Goal: Navigation & Orientation: Understand site structure

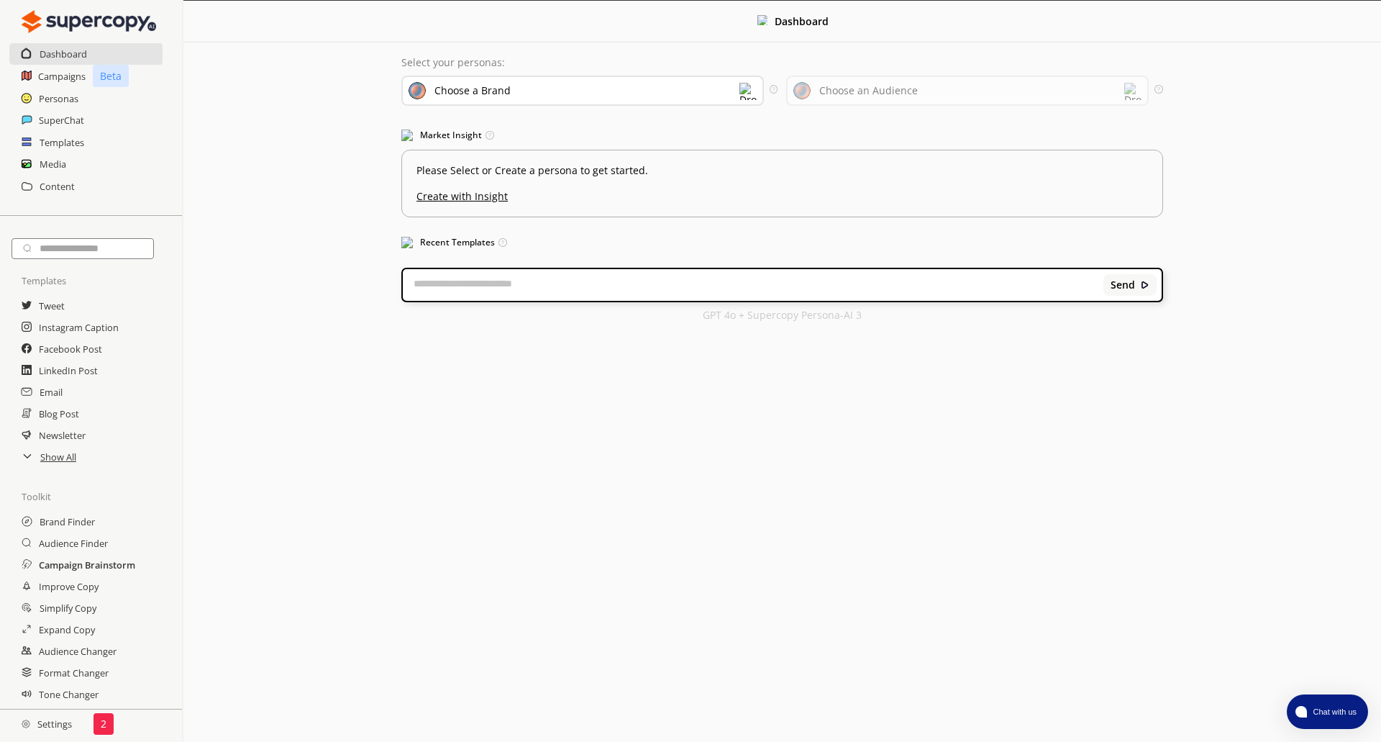
click at [86, 565] on h2 "Campaign Brainstorm" at bounding box center [87, 565] width 96 height 22
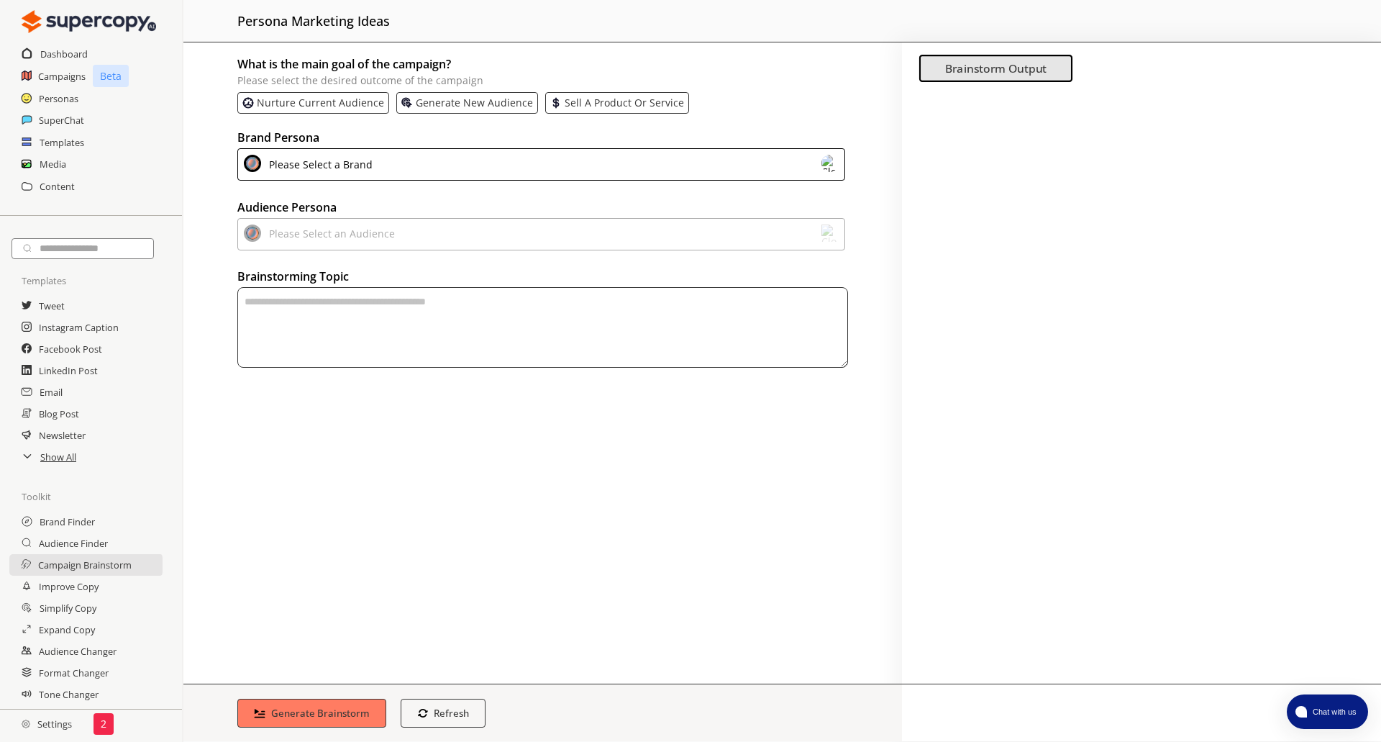
click at [102, 19] on img at bounding box center [89, 21] width 135 height 29
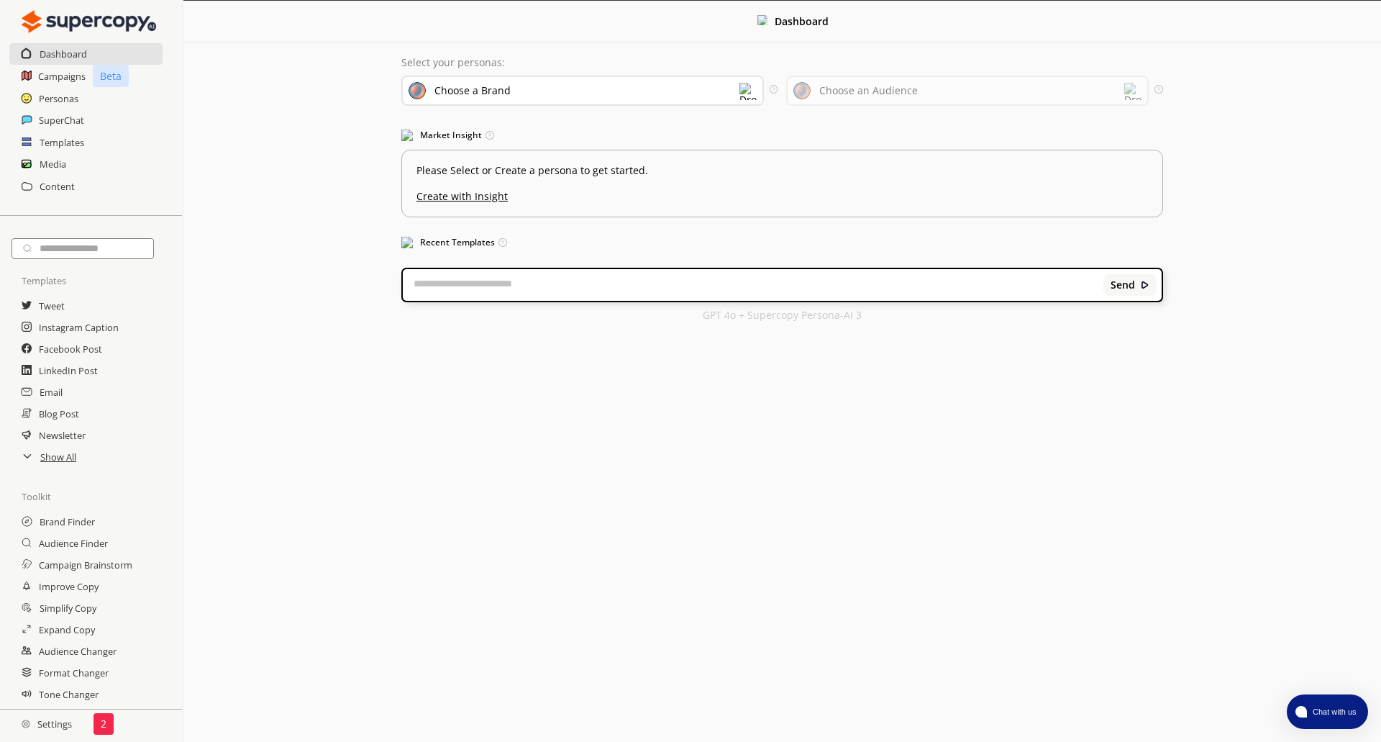
click at [29, 18] on img at bounding box center [89, 21] width 135 height 29
click at [87, 19] on img at bounding box center [89, 21] width 135 height 29
click at [58, 725] on h2 "Settings" at bounding box center [47, 723] width 94 height 29
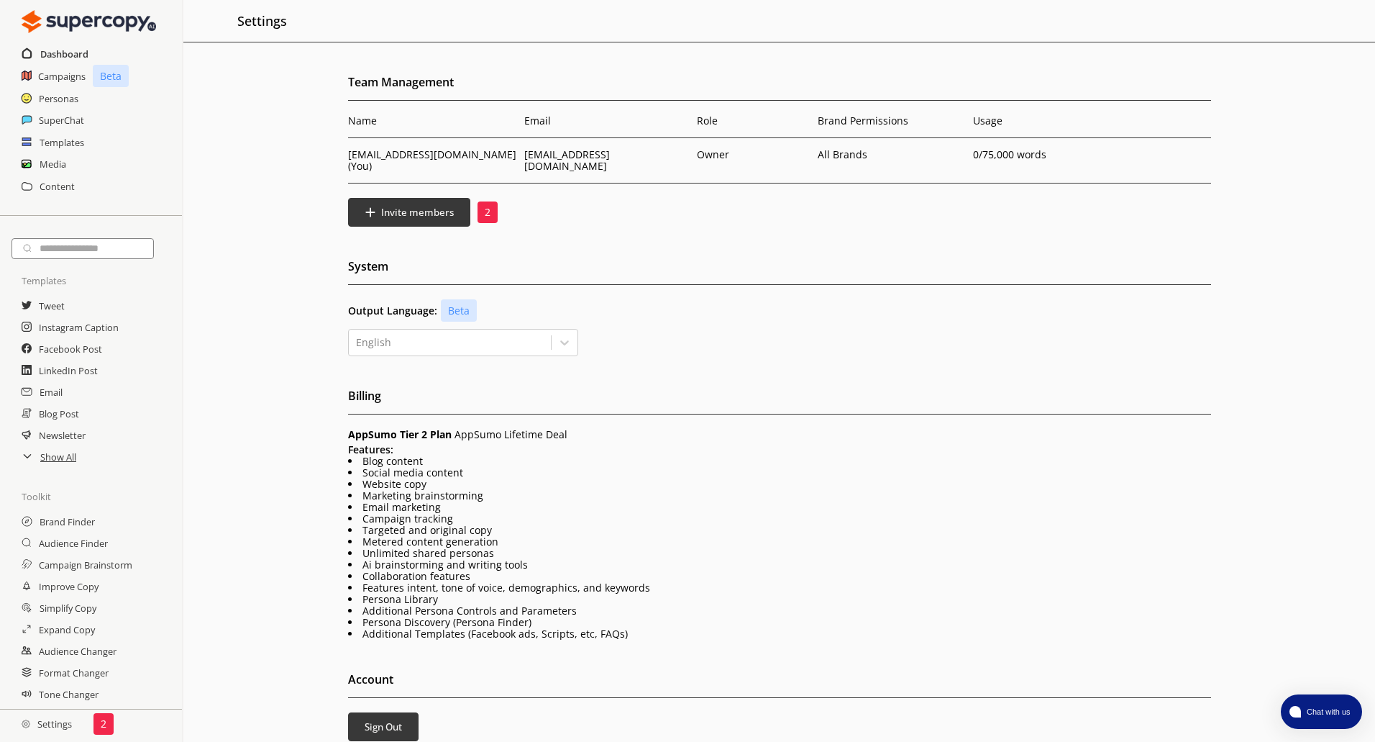
click at [65, 55] on h2 "Dashboard" at bounding box center [64, 54] width 48 height 22
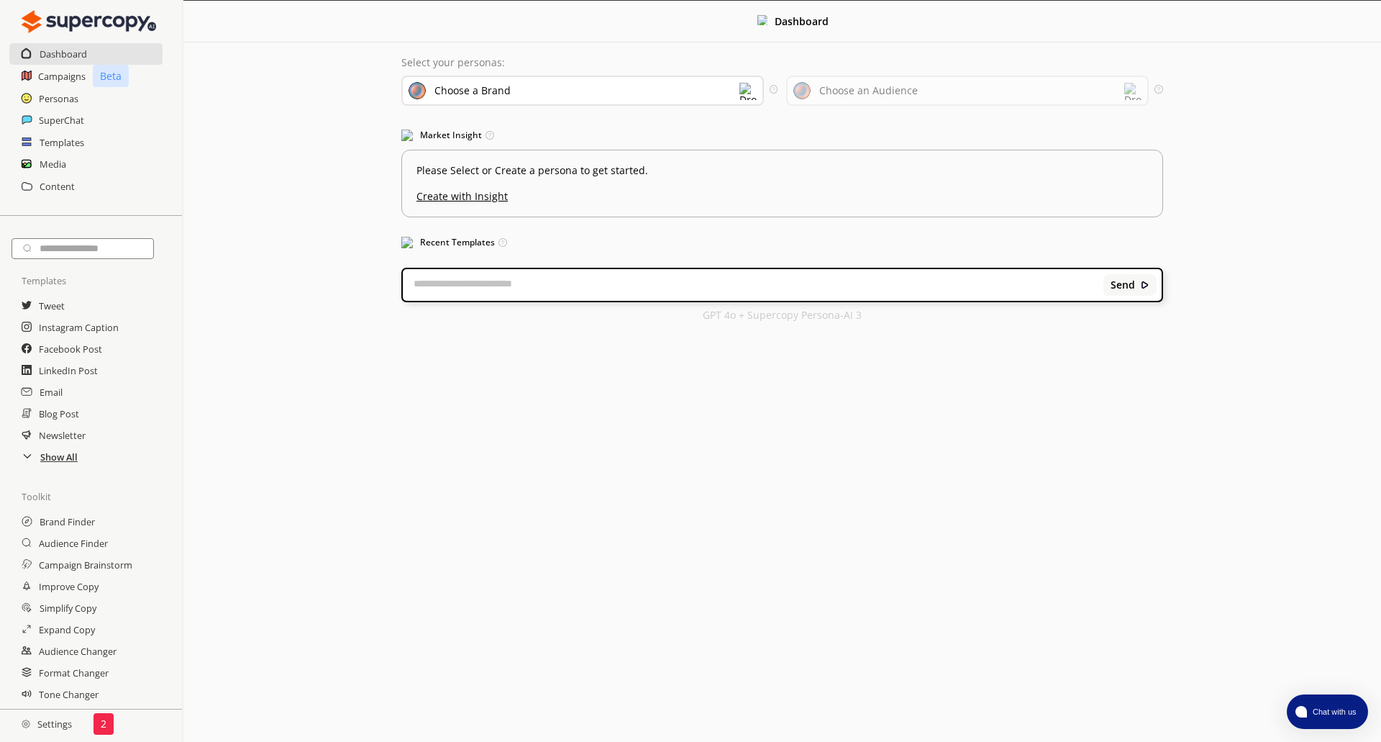
click at [52, 462] on h2 "Show All" at bounding box center [58, 457] width 37 height 22
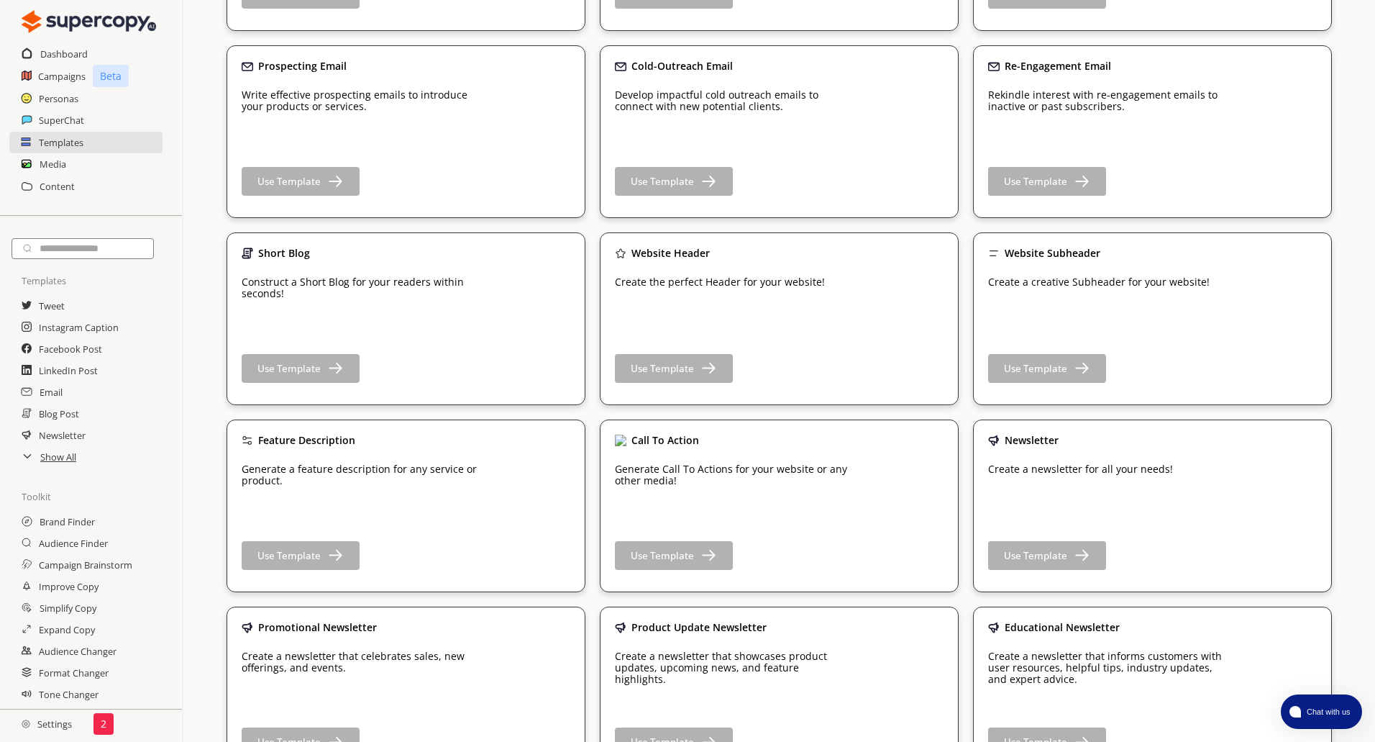
scroll to position [649, 0]
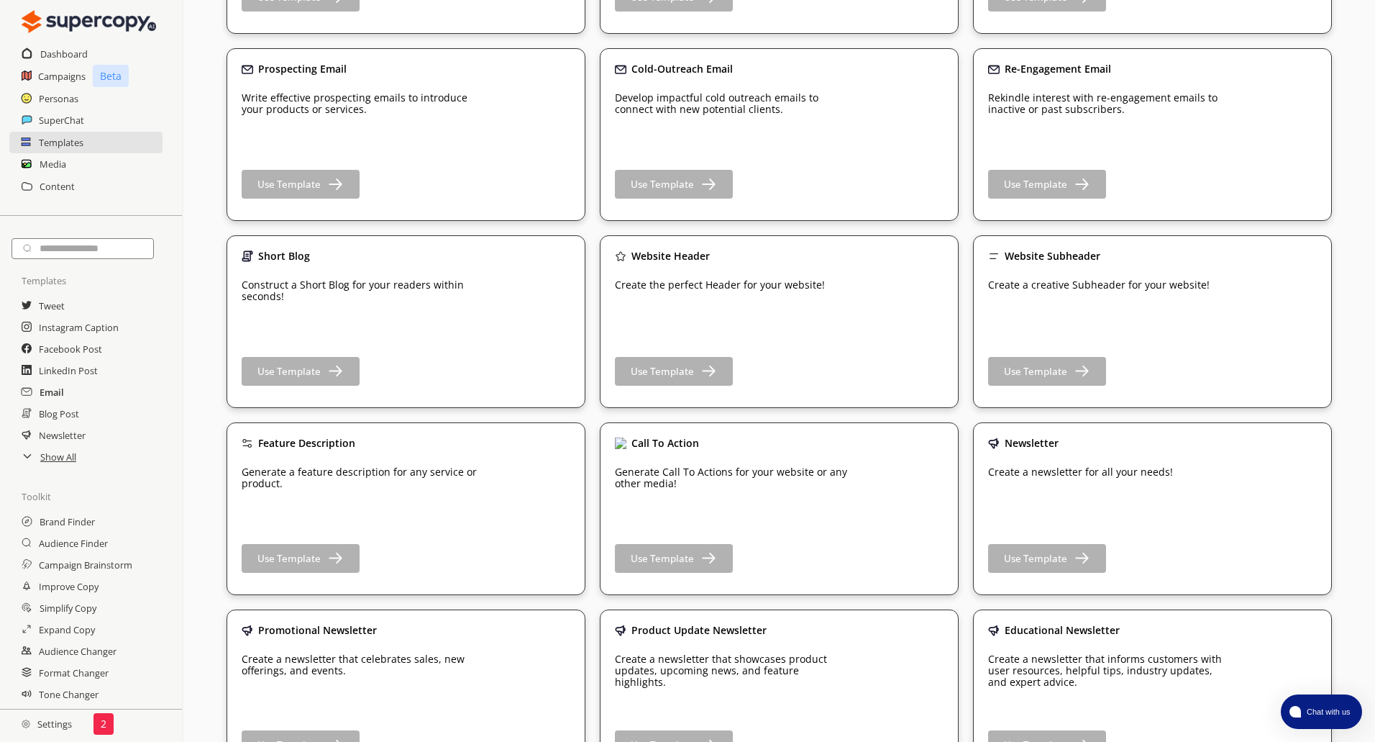
click at [55, 394] on h2 "Email" at bounding box center [52, 392] width 24 height 22
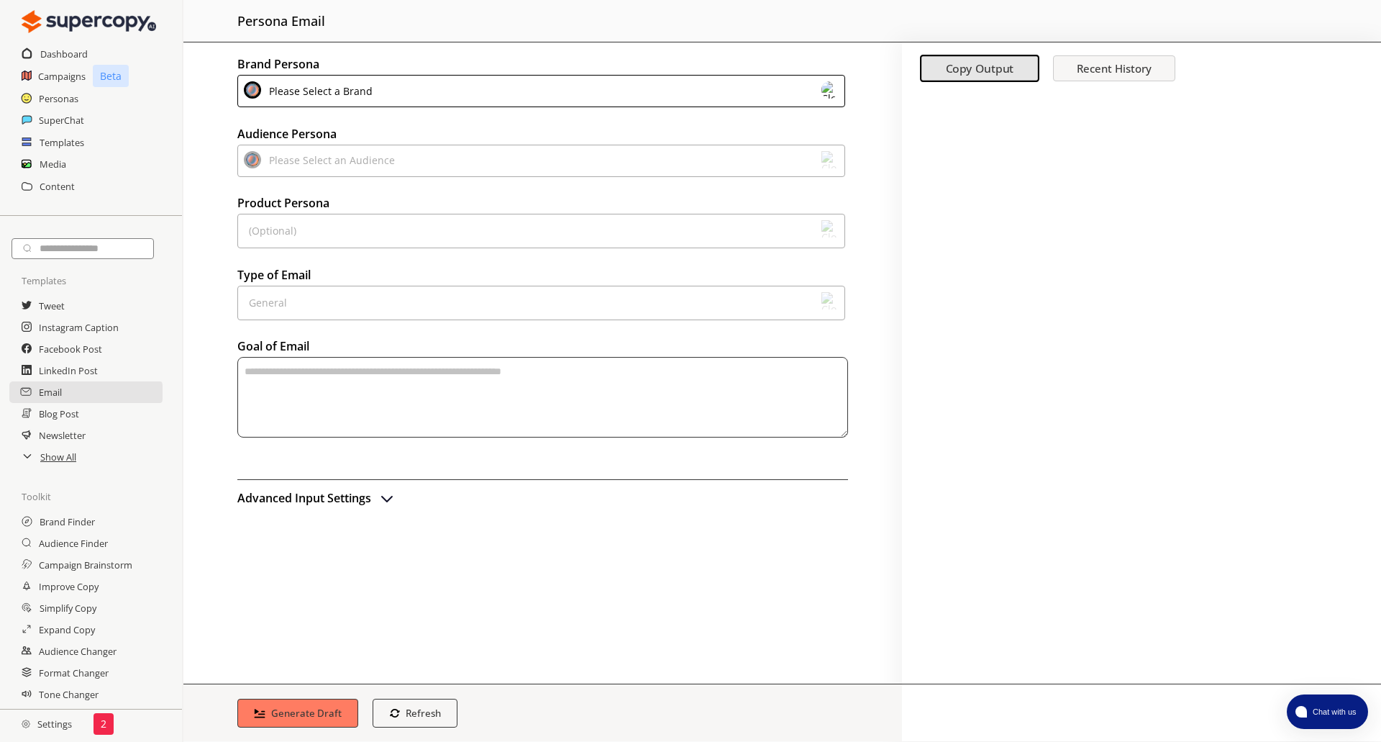
click at [830, 299] on img at bounding box center [830, 300] width 17 height 17
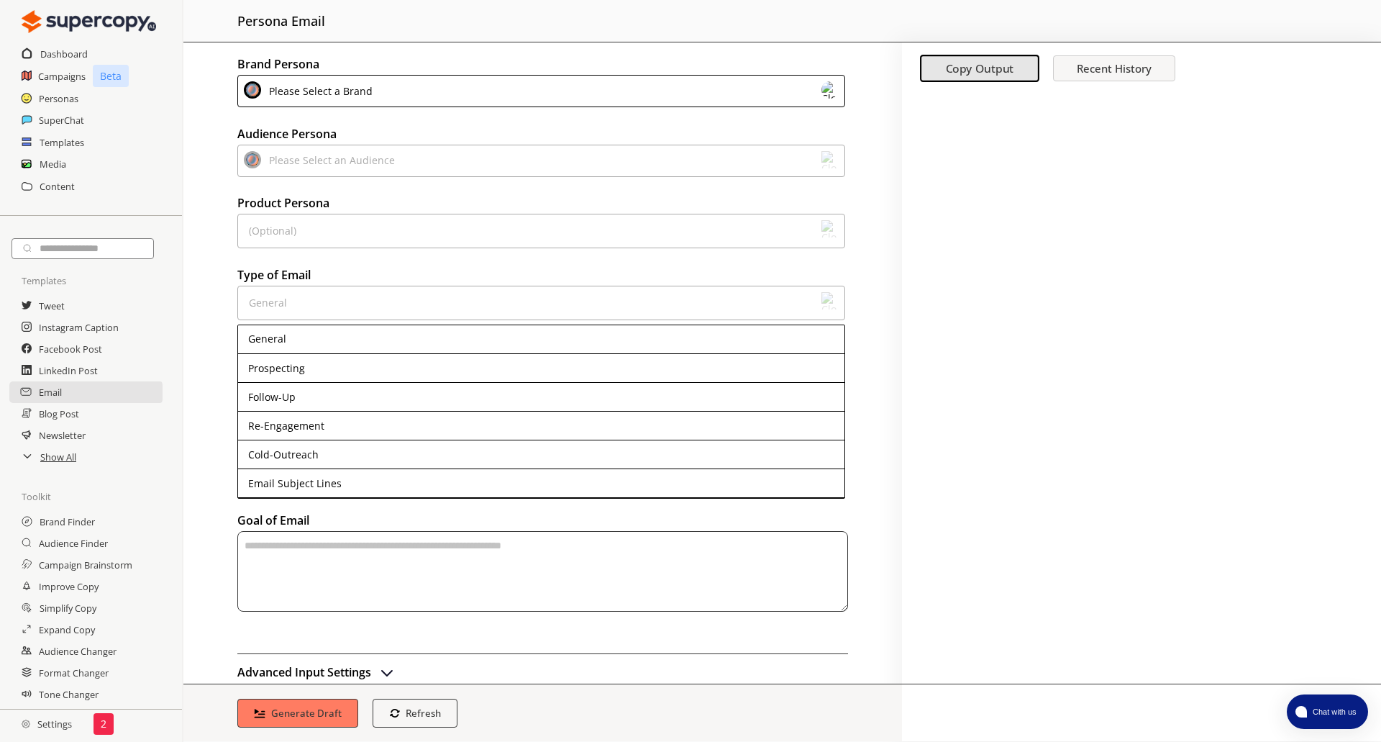
click at [881, 310] on div "Brand Persona Please Select a Brand Audience Persona Please Select an Audience …" at bounding box center [542, 362] width 719 height 641
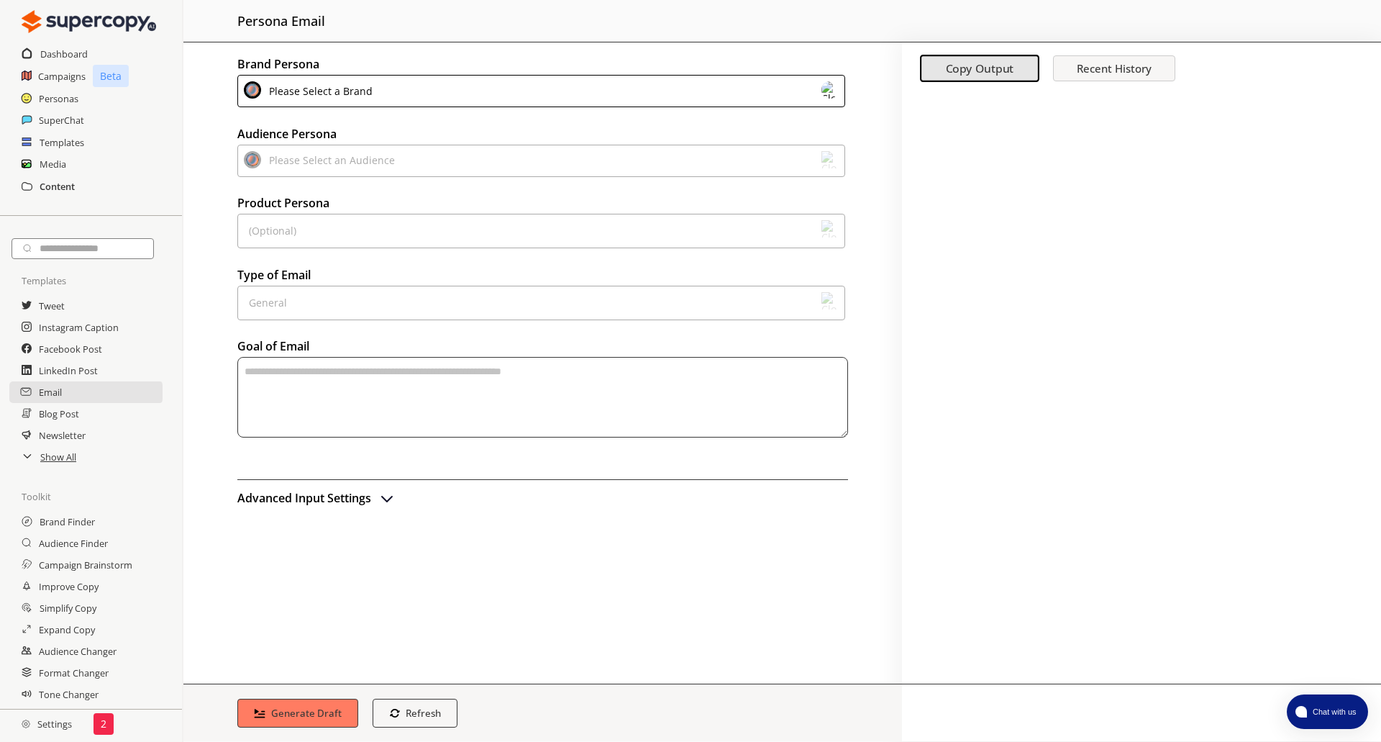
click at [58, 183] on h2 "Content" at bounding box center [57, 187] width 35 height 22
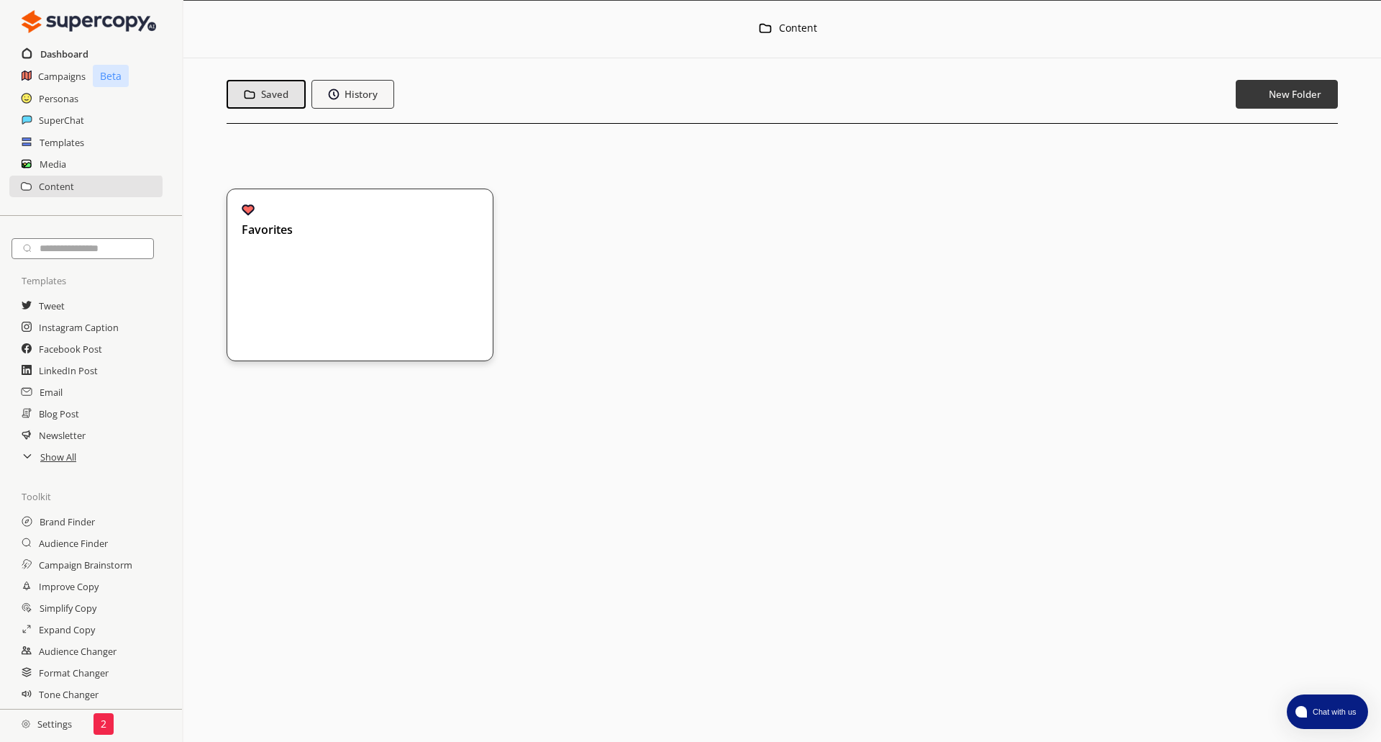
click at [63, 54] on h2 "Dashboard" at bounding box center [64, 54] width 48 height 22
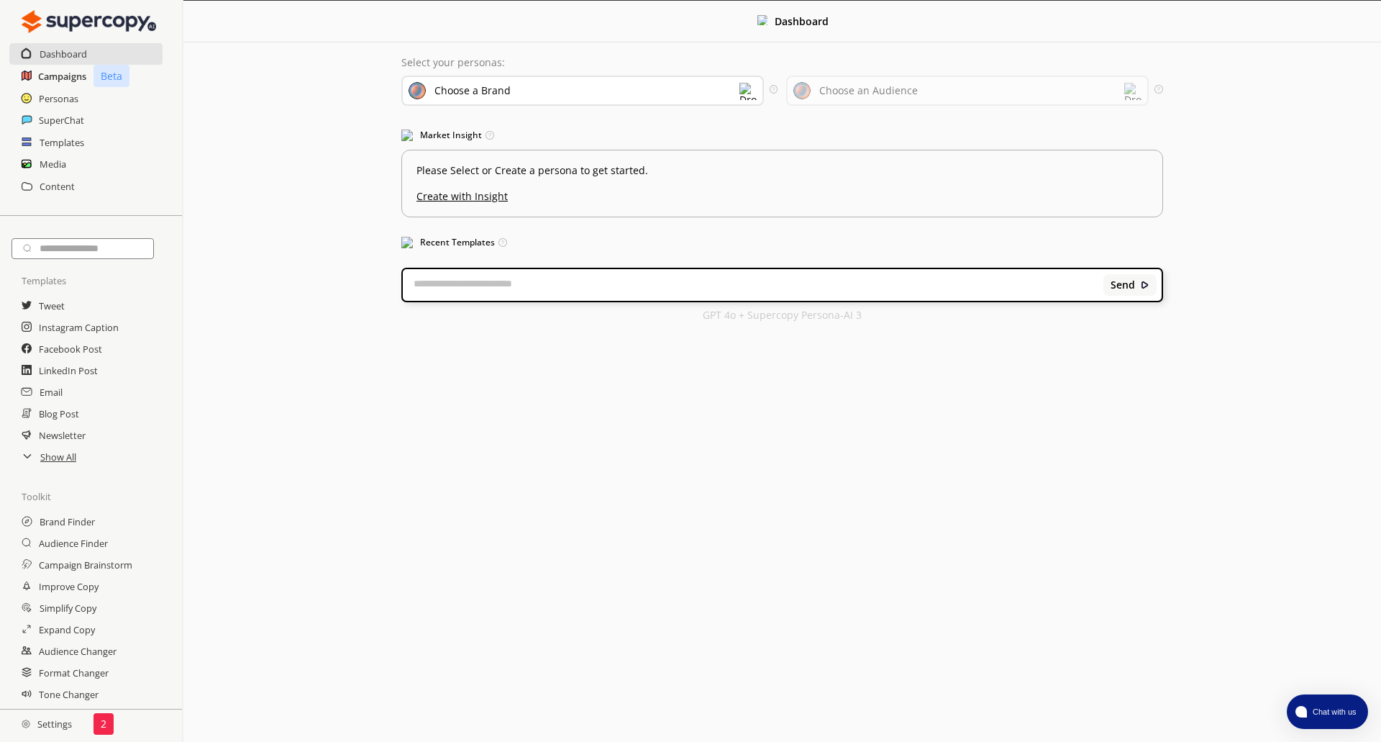
click at [66, 78] on h2 "Campaigns" at bounding box center [62, 76] width 48 height 22
